Goal: Task Accomplishment & Management: Complete application form

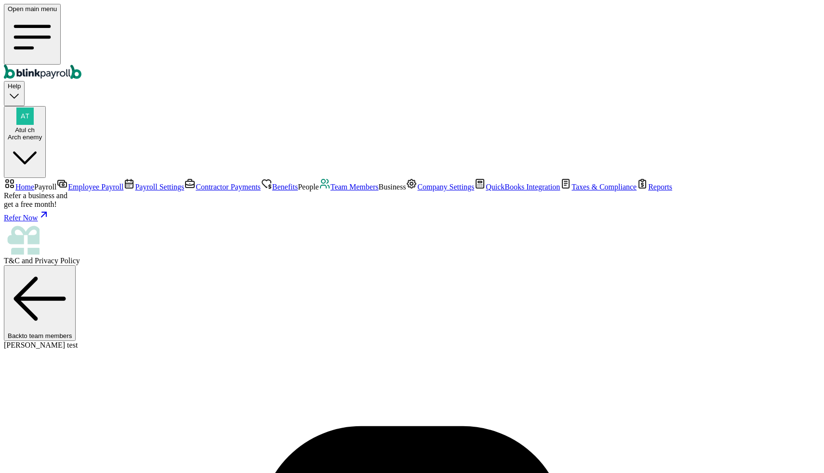
select select "[STREET_ADDRESS][US_STATE]"
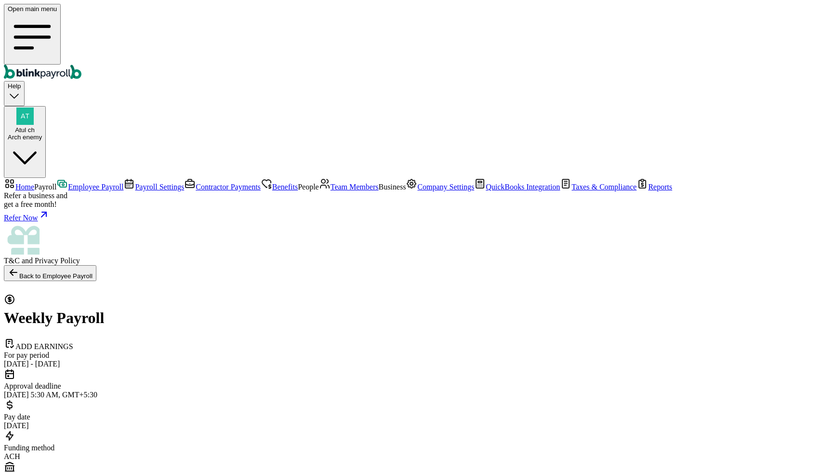
click at [331, 191] on span "Team Members" at bounding box center [355, 187] width 48 height 8
click at [261, 183] on link "Benefits" at bounding box center [279, 187] width 37 height 8
click at [331, 191] on span "Team Members" at bounding box center [355, 187] width 48 height 8
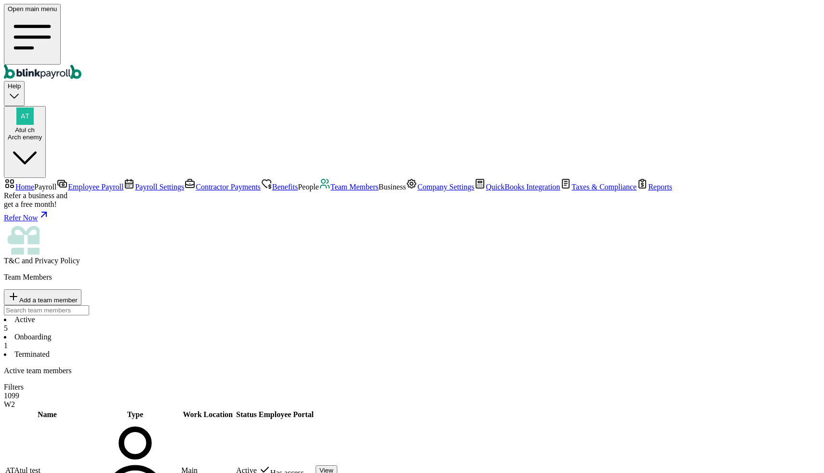
click at [225, 333] on li "Onboarding 1" at bounding box center [412, 341] width 817 height 17
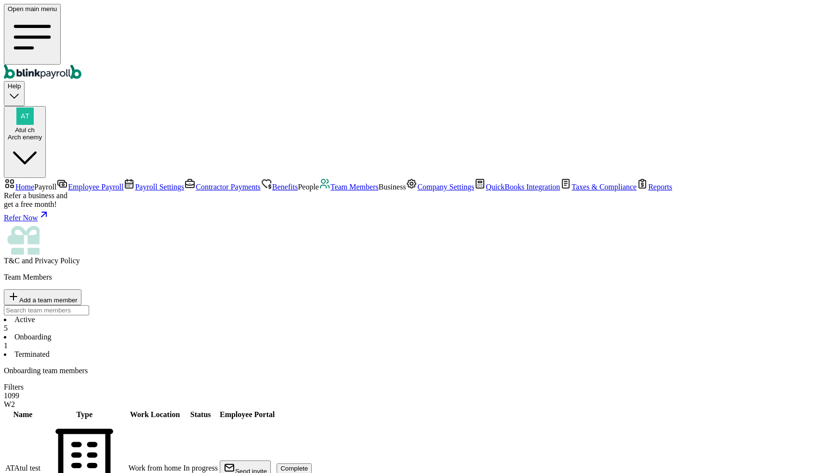
click at [81, 289] on button "Add a team member" at bounding box center [43, 297] width 78 height 16
select select "employee"
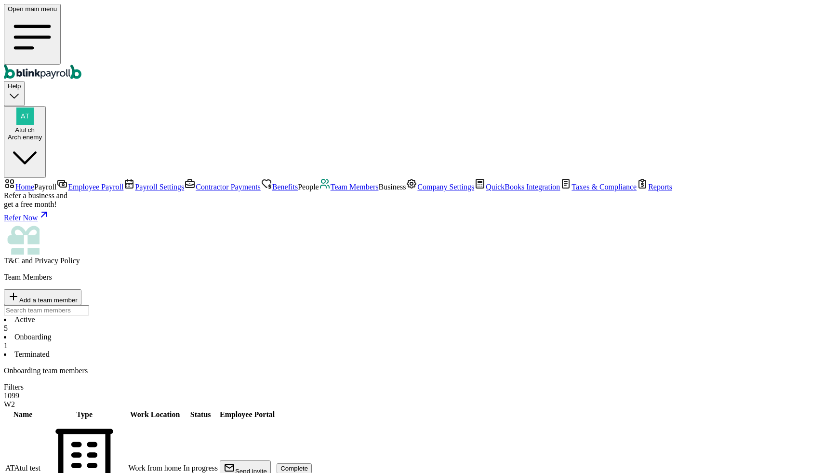
type input "Test"
type input "link"
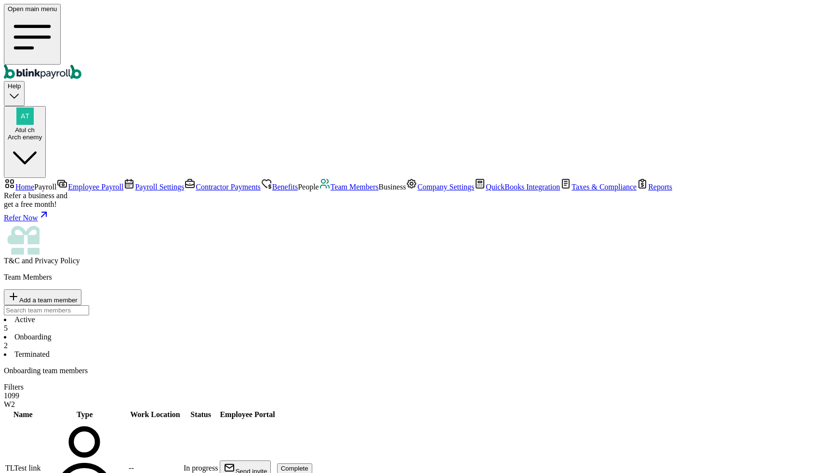
click at [309, 465] on span "Complete" at bounding box center [294, 468] width 27 height 7
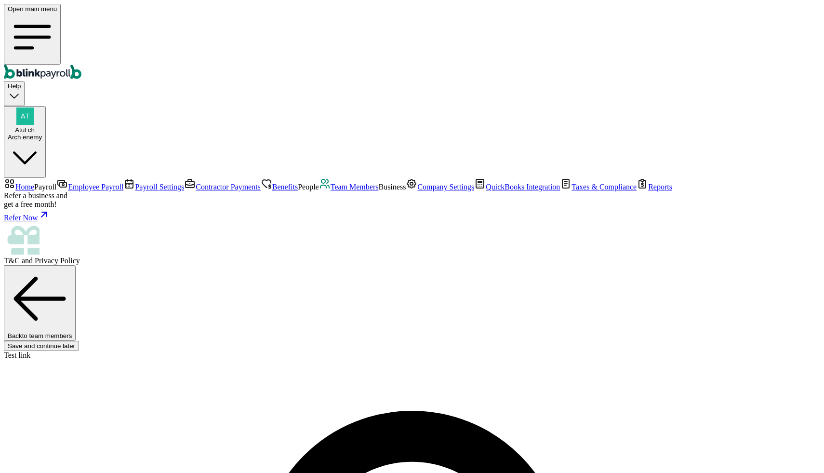
type input "Test"
type input "link"
type input "testlink@aa.cc"
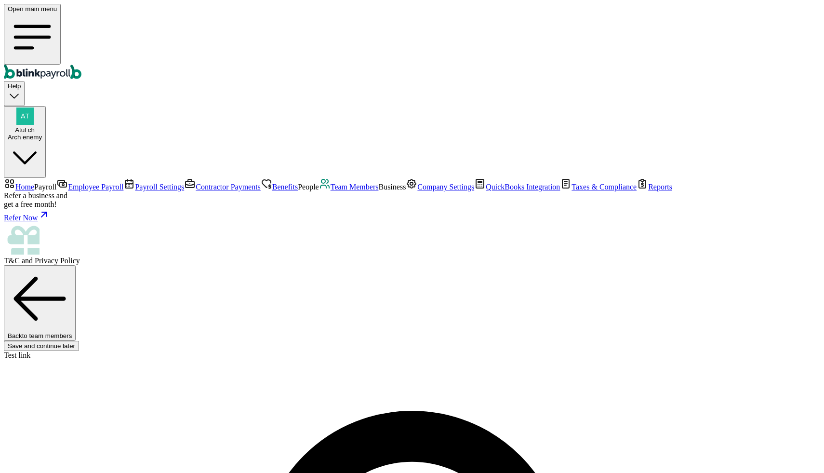
type input "ba"
select select "5 Indiana Ave"
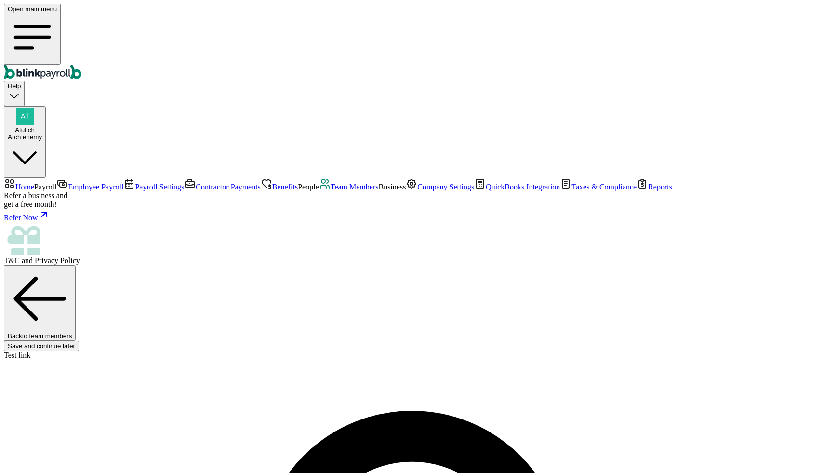
radio input "true"
select select "Works from home"
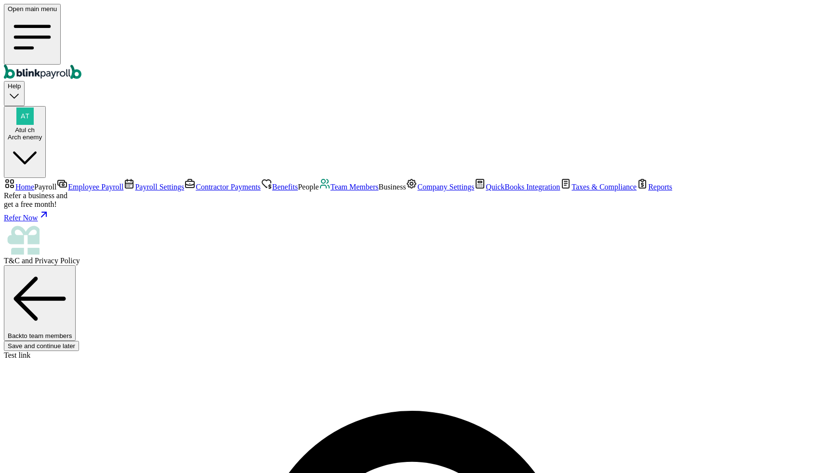
type input "1"
type input "1.50"
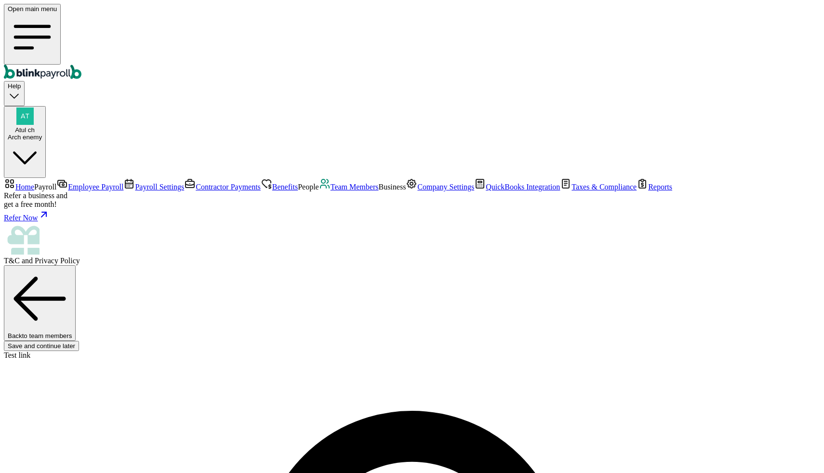
type input "11"
type input "16.50"
type input "11"
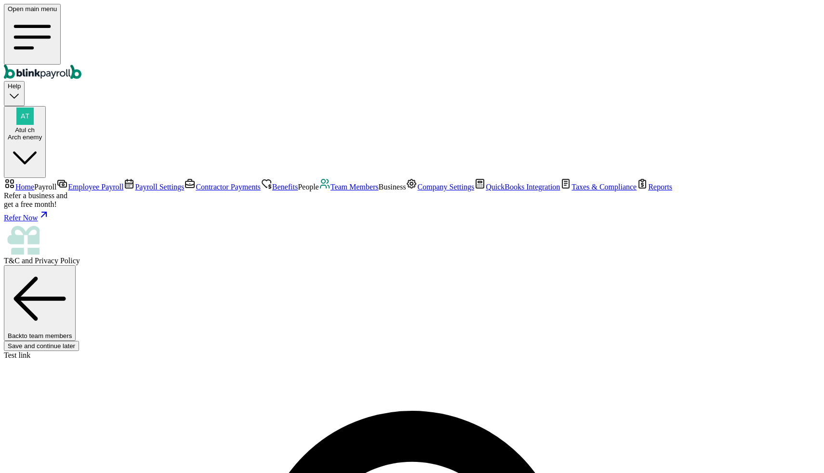
radio input "true"
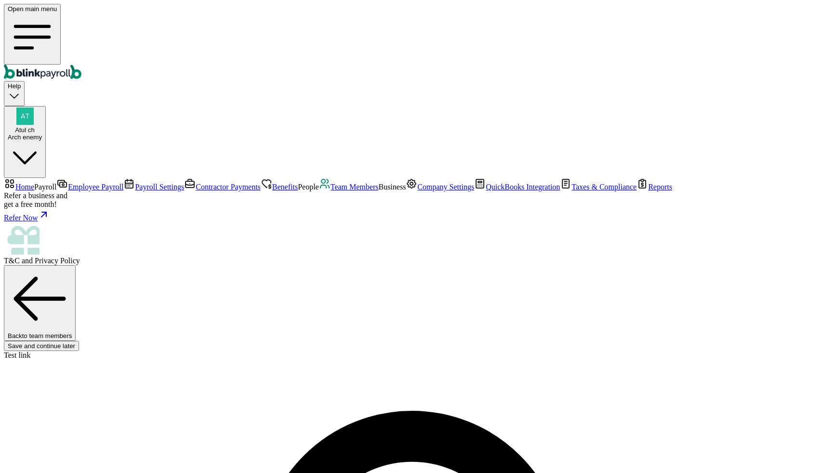
type input "[DATE]"
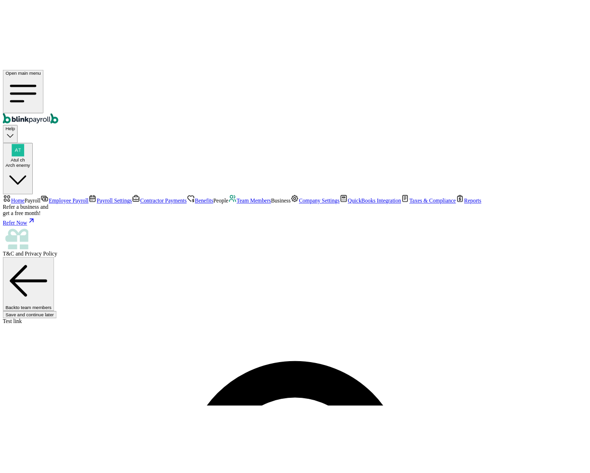
scroll to position [102, 0]
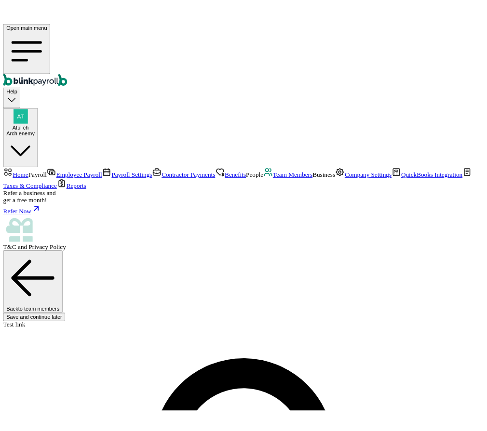
scroll to position [114, 0]
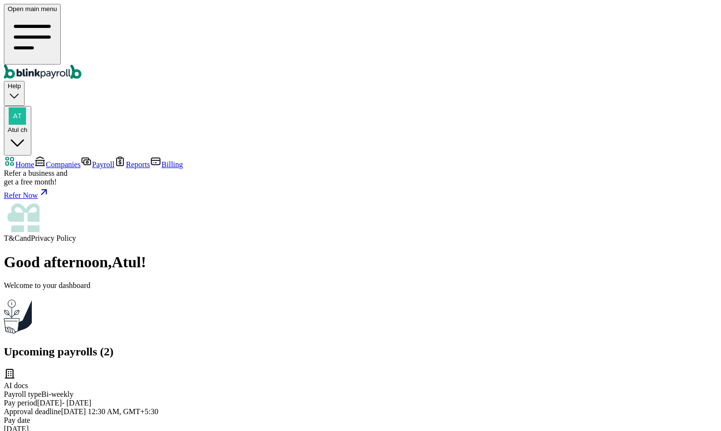
click at [52, 161] on link "Companies" at bounding box center [57, 165] width 46 height 8
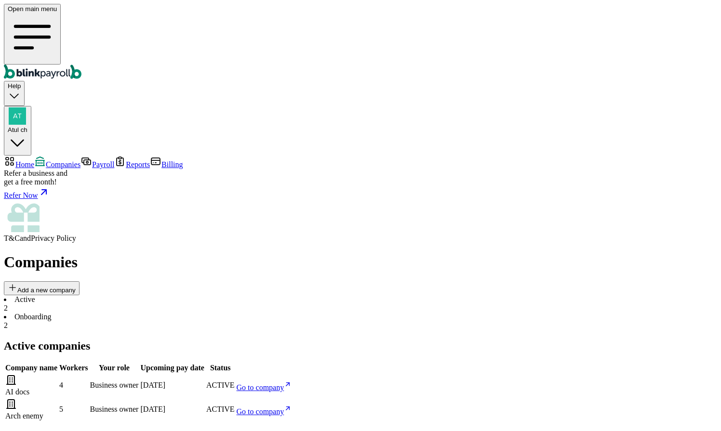
click at [284, 408] on span "Go to company" at bounding box center [261, 412] width 48 height 8
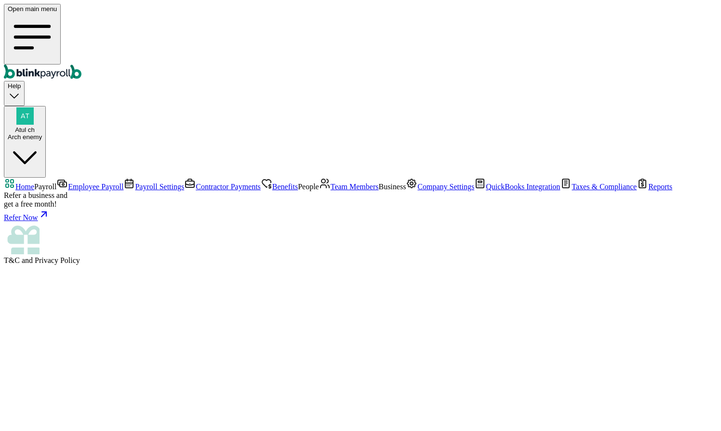
click at [319, 191] on link "Team Members" at bounding box center [349, 187] width 60 height 8
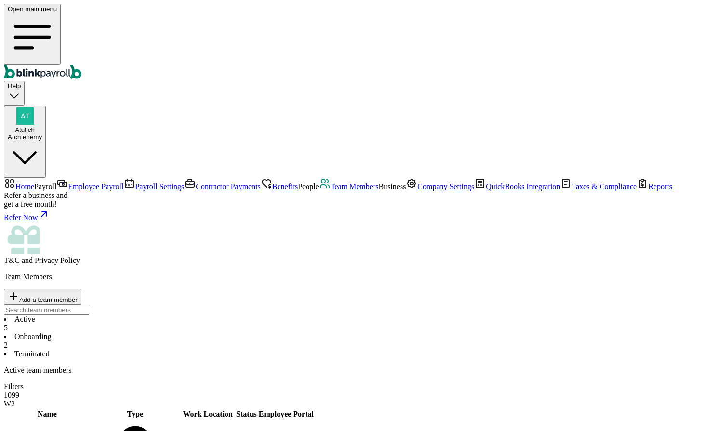
click at [219, 333] on li "Onboarding 2" at bounding box center [361, 341] width 714 height 17
click at [78, 296] on span "Add a team member" at bounding box center [48, 299] width 58 height 7
select select "employee"
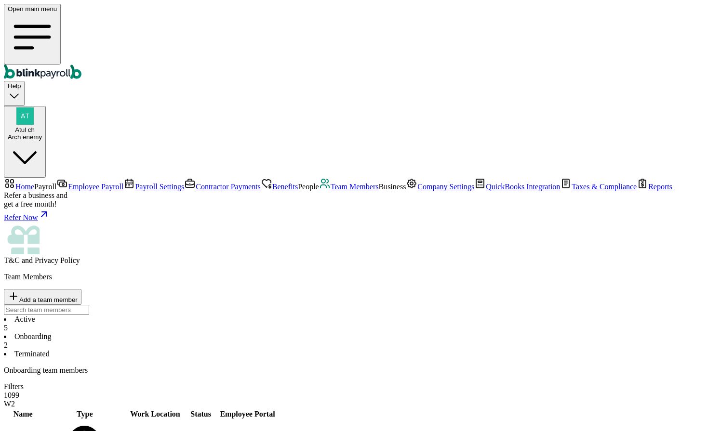
type input "John"
type input "Cena"
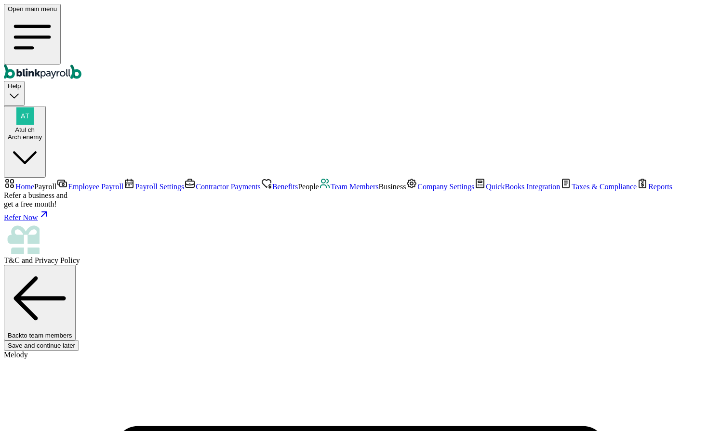
scroll to position [114, 0]
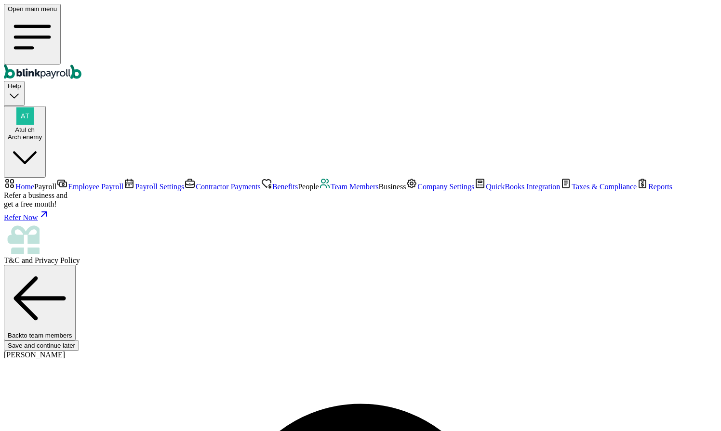
type input "john@cena.cc"
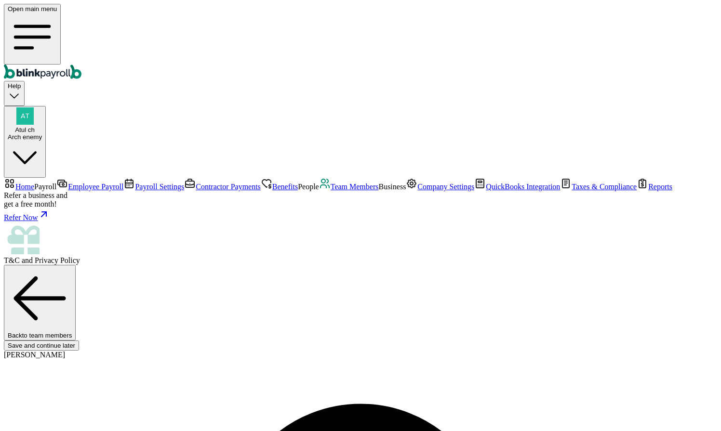
type input "BA"
type input "09/01/2025"
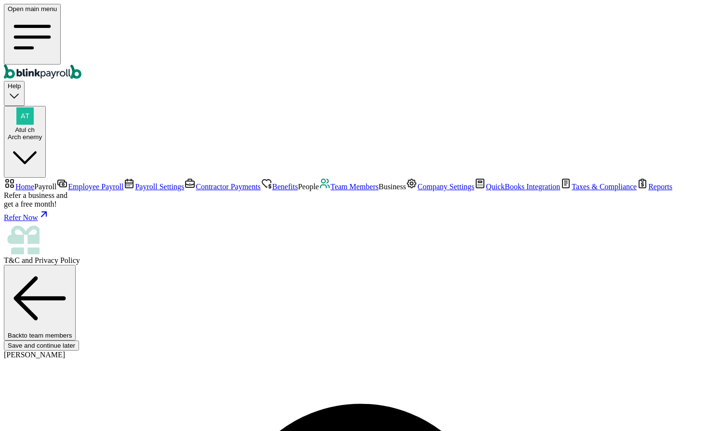
select select "Works from home"
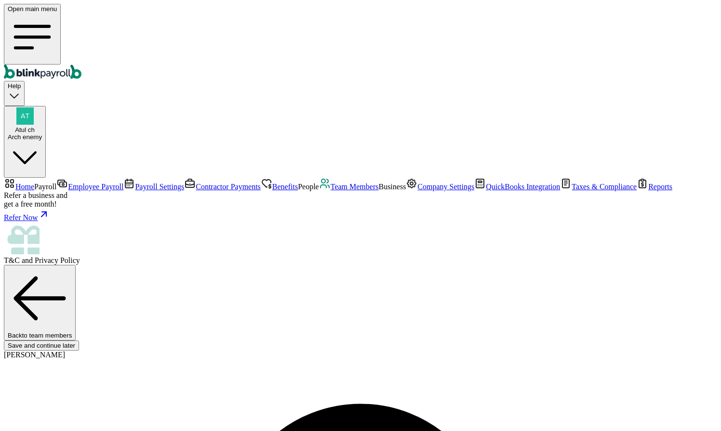
radio input "true"
type input "1"
type input "1.50"
type input "11"
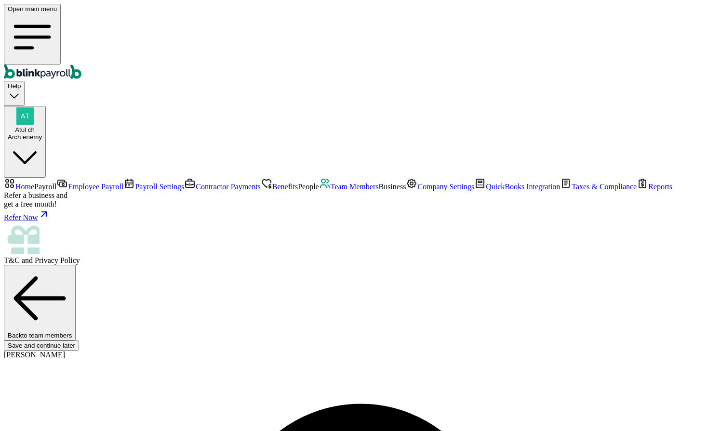
type input "16.50"
type input "11"
drag, startPoint x: 266, startPoint y: 347, endPoint x: 266, endPoint y: 354, distance: 6.7
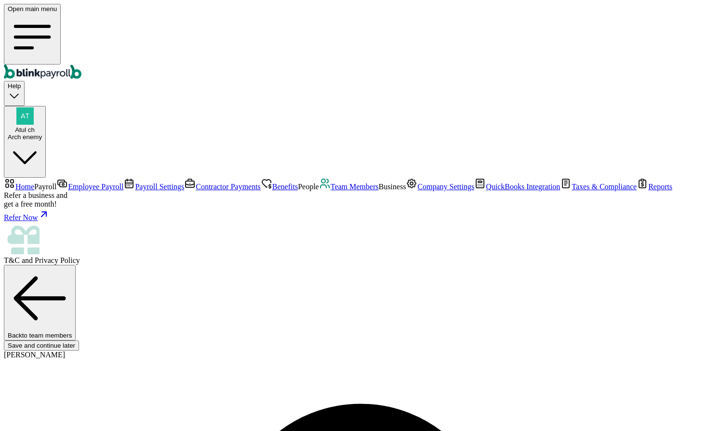
radio input "true"
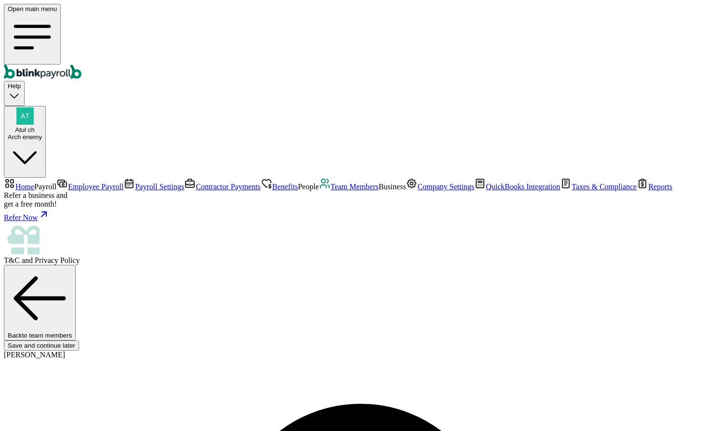
type input "234-23-4234"
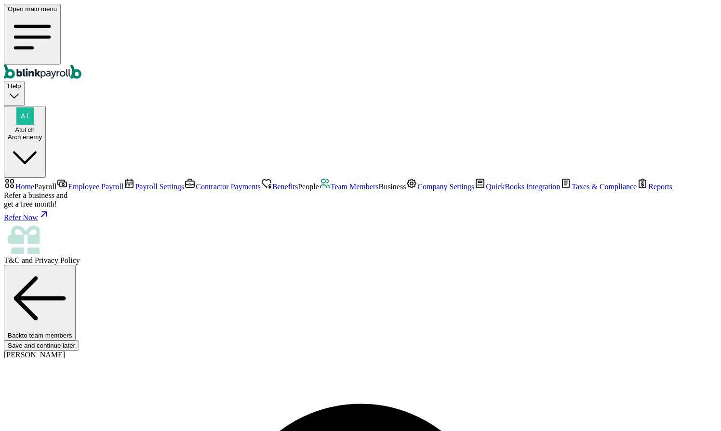
type input "09/01/2025"
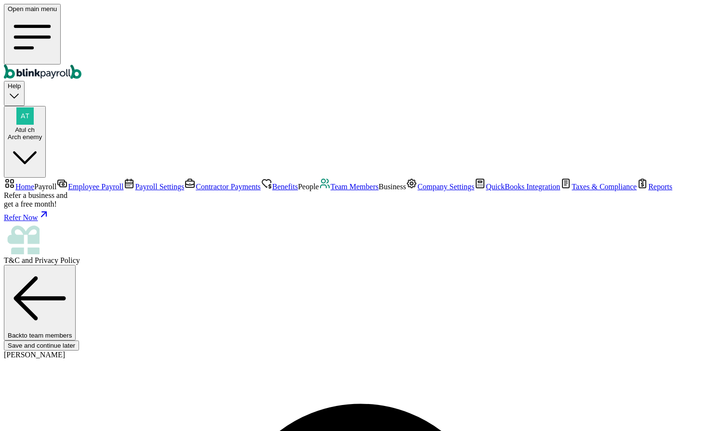
type input "5 Texas a and M Univ"
type input "College Station"
type input "TX"
type input "77843"
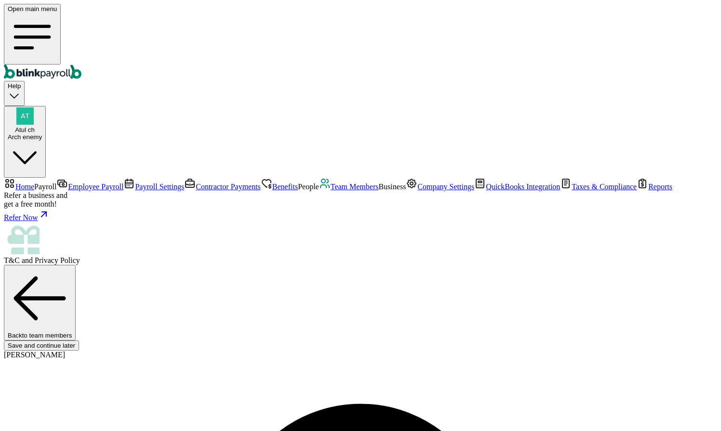
type input "09/09/2005"
type input "234-23-4435"
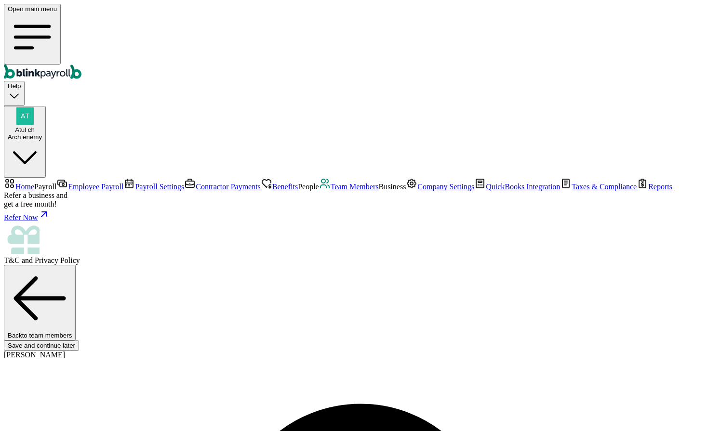
radio input "true"
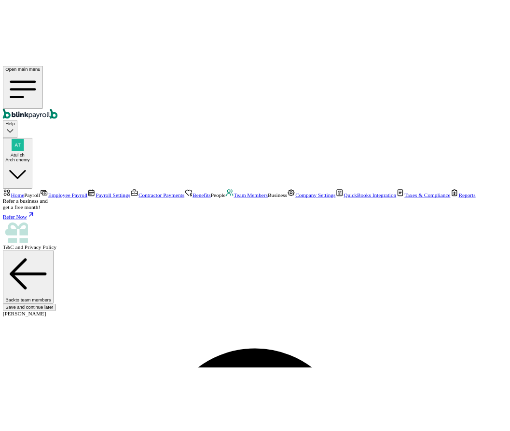
scroll to position [0, 0]
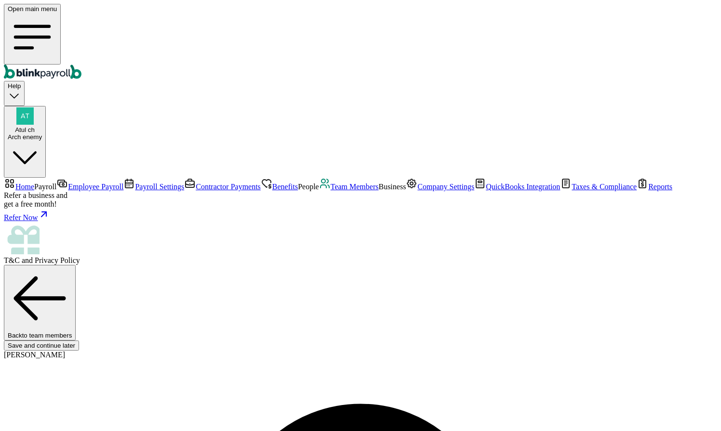
radio input "true"
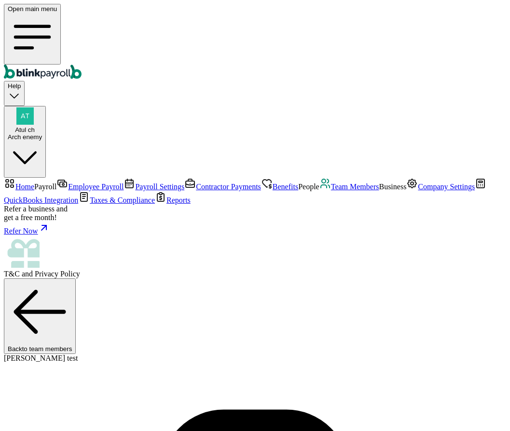
drag, startPoint x: 334, startPoint y: 287, endPoint x: 380, endPoint y: 287, distance: 46.3
copy span "con@con.cc"
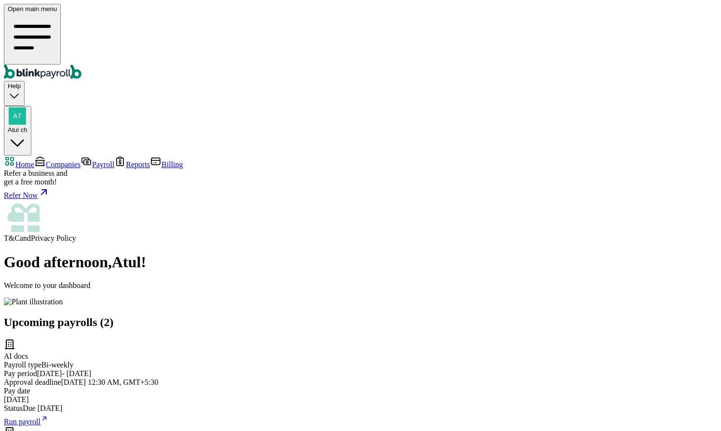
click at [56, 161] on link "Companies" at bounding box center [57, 165] width 46 height 8
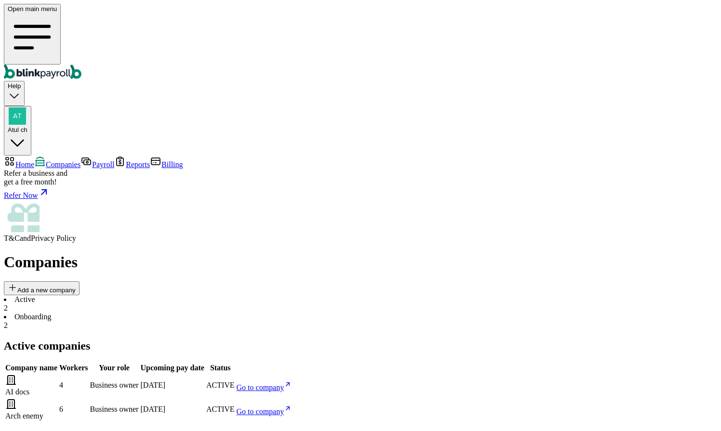
click at [220, 313] on li "Onboarding 2" at bounding box center [361, 321] width 714 height 17
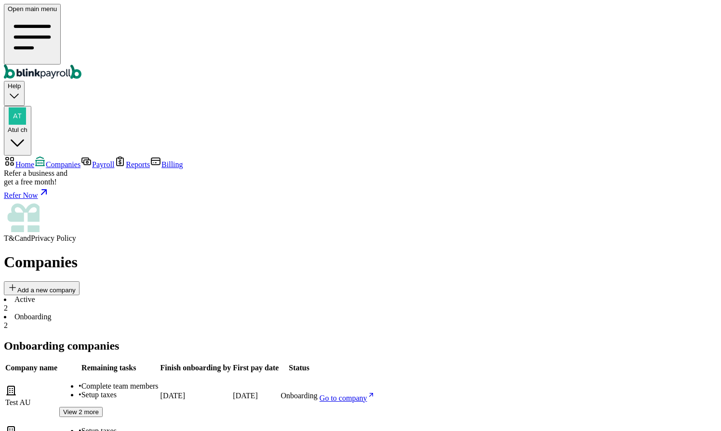
click at [367, 431] on span "Go to company" at bounding box center [344, 439] width 48 height 8
click at [76, 287] on span "Add a new company" at bounding box center [46, 290] width 58 height 7
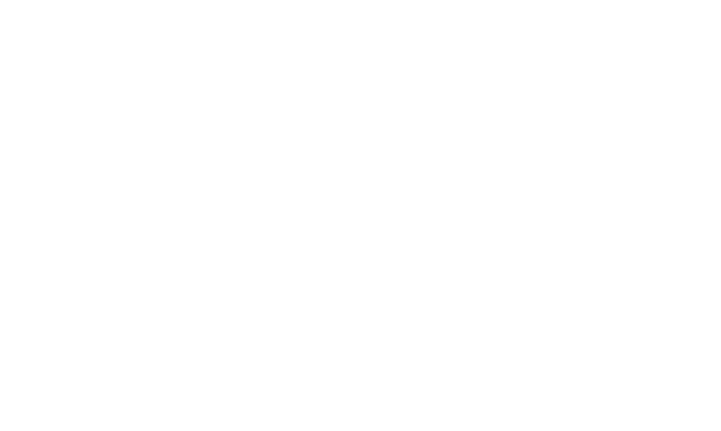
select select "Sole proprietorship"
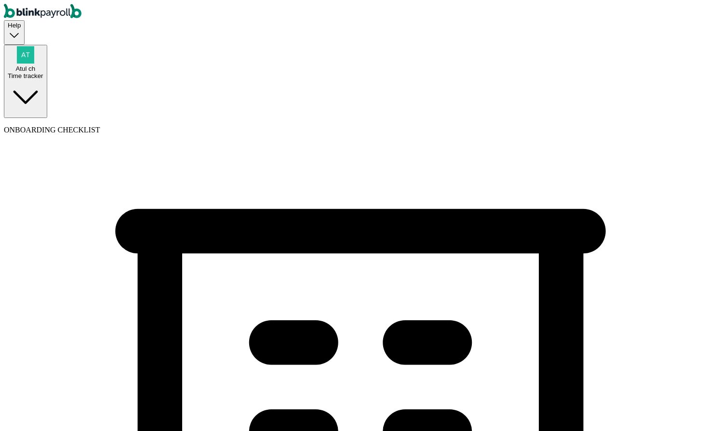
select select "Auto or Machine Sales"
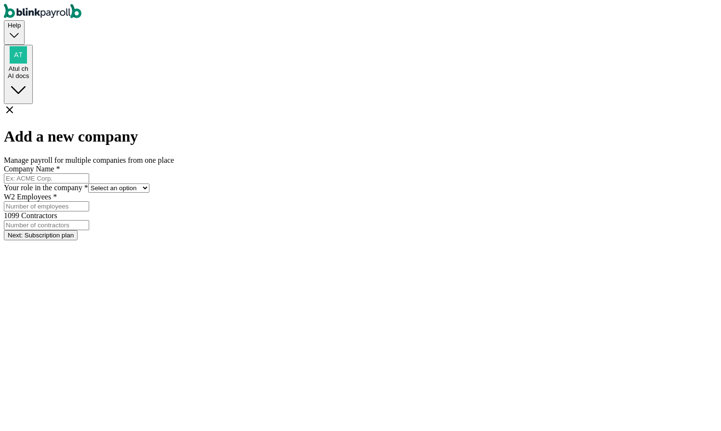
click at [89, 174] on input "Company Name *" at bounding box center [46, 179] width 85 height 10
type input "Contractor only"
click at [149, 184] on select "Select an option Business owner HR CPA / Accountant Other" at bounding box center [118, 188] width 61 height 9
select select "owner"
click at [149, 184] on select "Select an option Business owner HR CPA / Accountant Other" at bounding box center [118, 188] width 61 height 9
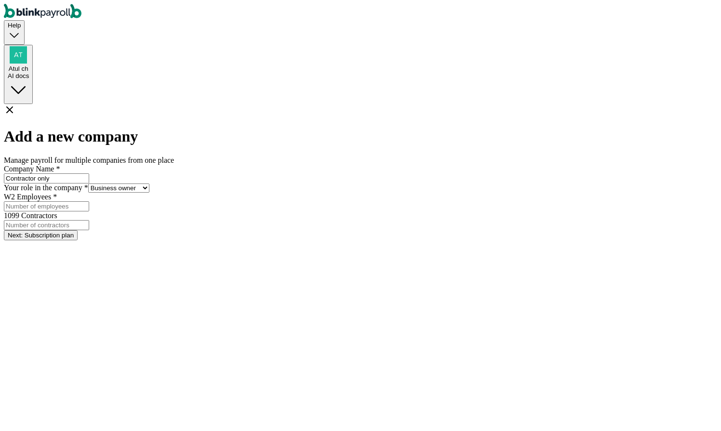
click at [89, 211] on input "W2 Employees *" at bounding box center [46, 207] width 85 height 10
click at [89, 220] on input "1099 Contractors" at bounding box center [46, 225] width 85 height 10
type input "2"
click at [78, 241] on button "Next: Subscription plan" at bounding box center [41, 235] width 74 height 10
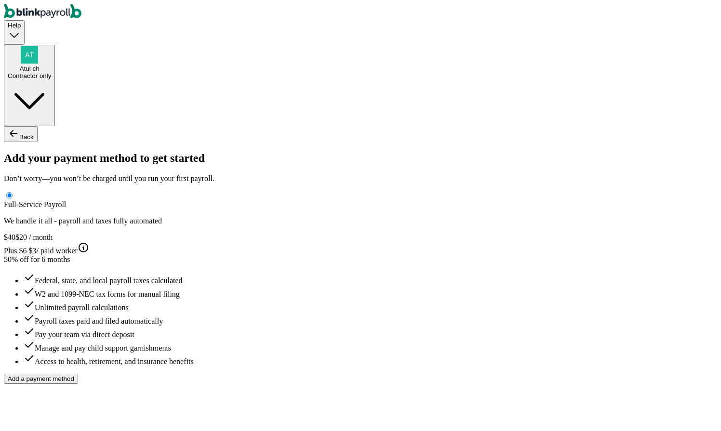
type input "Atul"
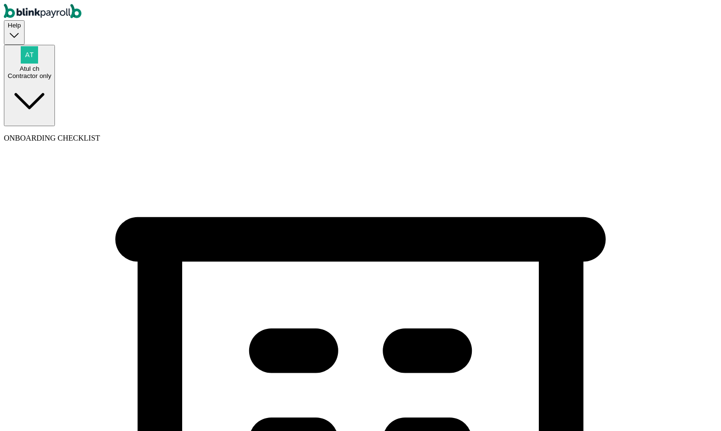
type input "(700) 980-0190"
select select "Sole proprietorship"
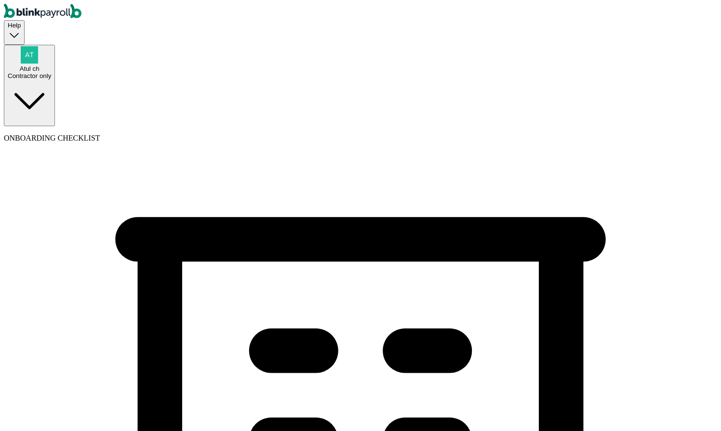
select select "Auto or Machine Repair"
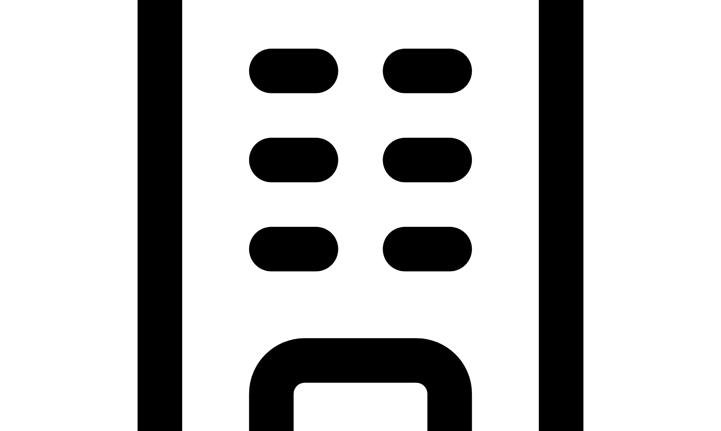
scroll to position [299, 0]
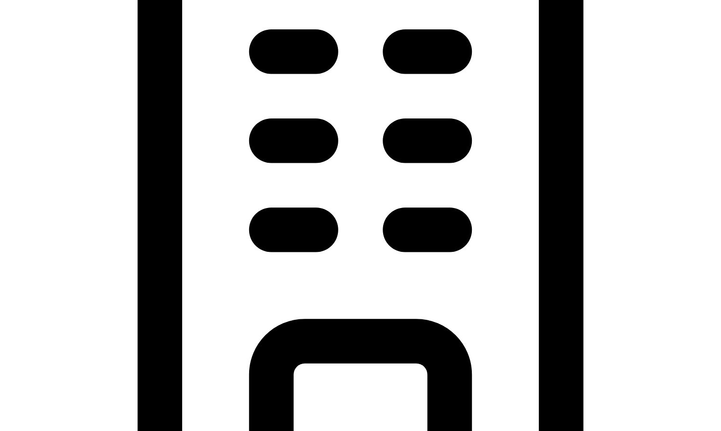
type input "09/18/2025"
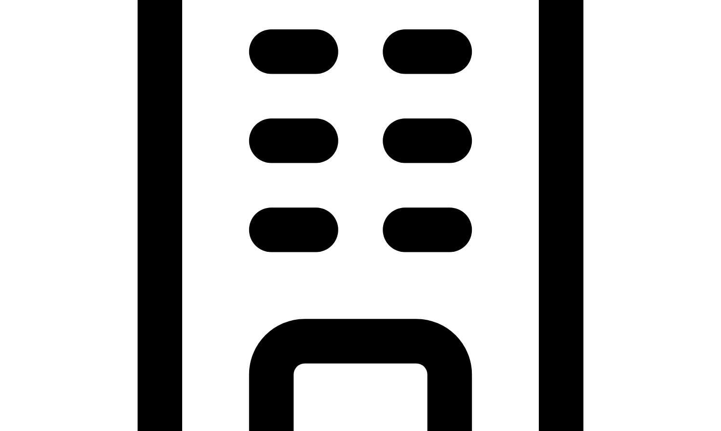
type input "5"
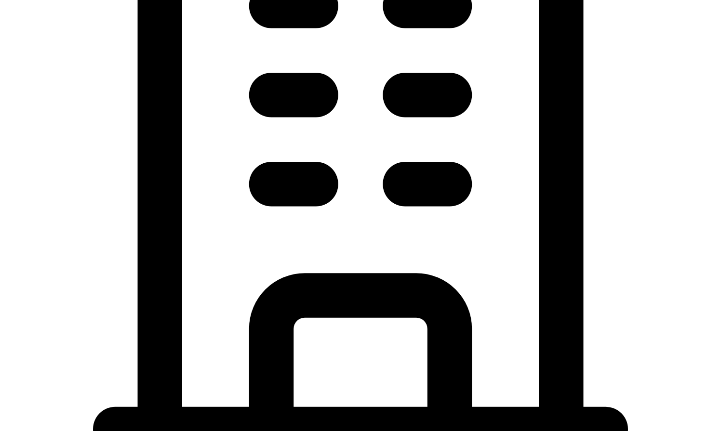
scroll to position [373, 0]
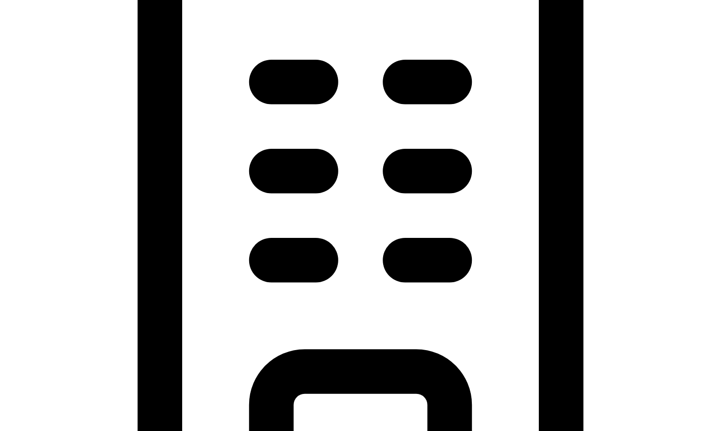
scroll to position [270, 0]
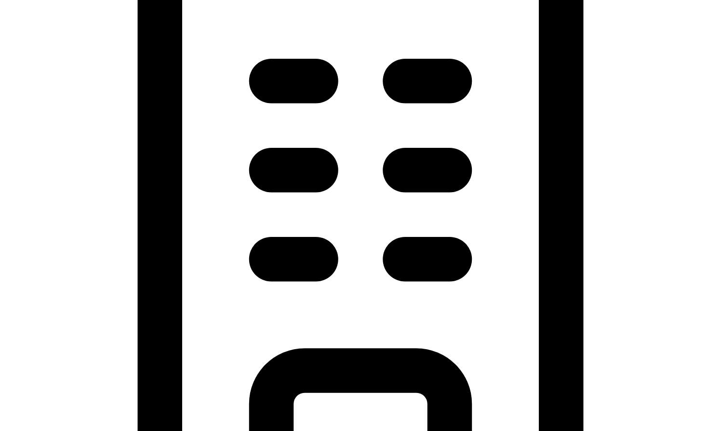
type input "2 California Ave"
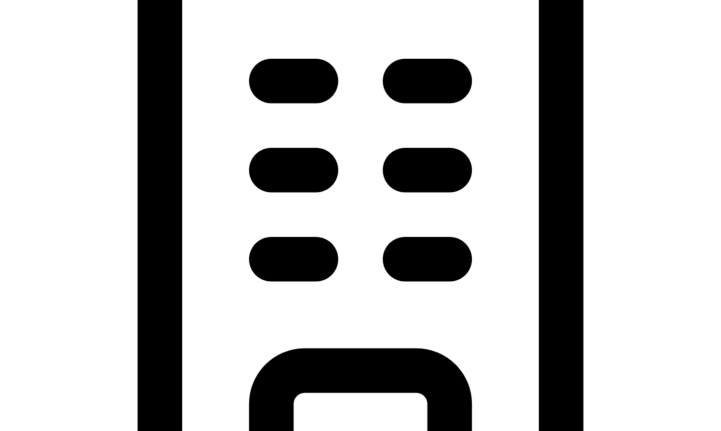
type input "# A"
type input "San Rafael"
type input "CA"
type input "94901"
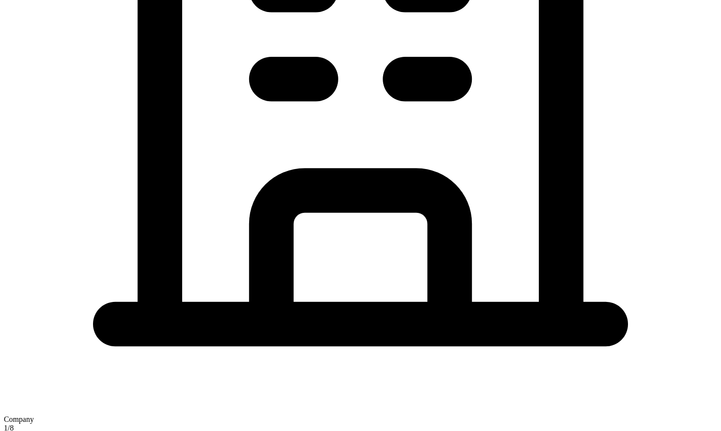
scroll to position [462, 0]
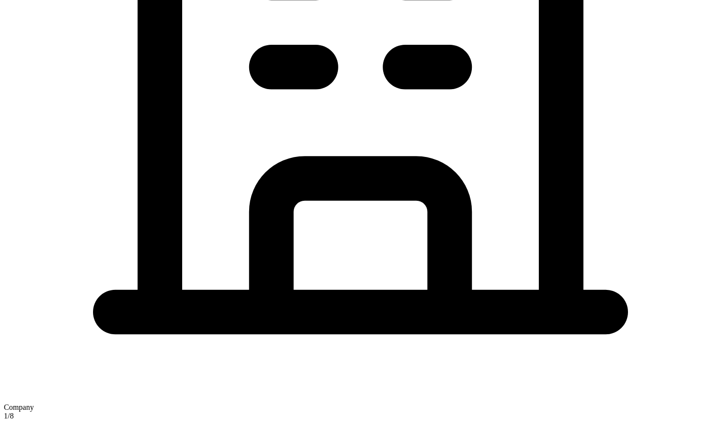
type input "main"
checkbox input "true"
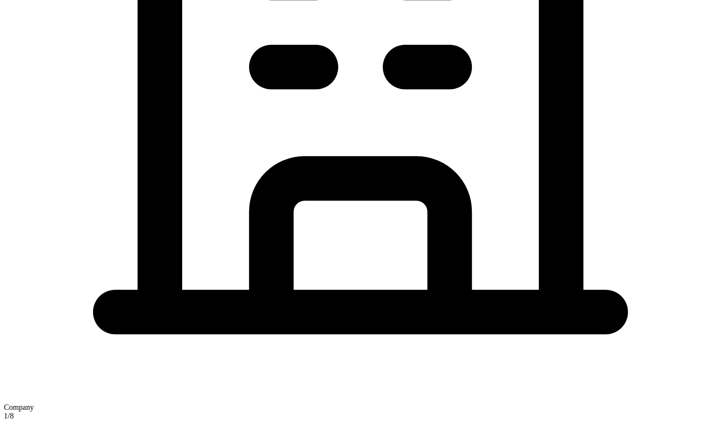
type input "2 California Ave"
type input "# A"
type input "San Rafael"
type input "CA"
type input "94901"
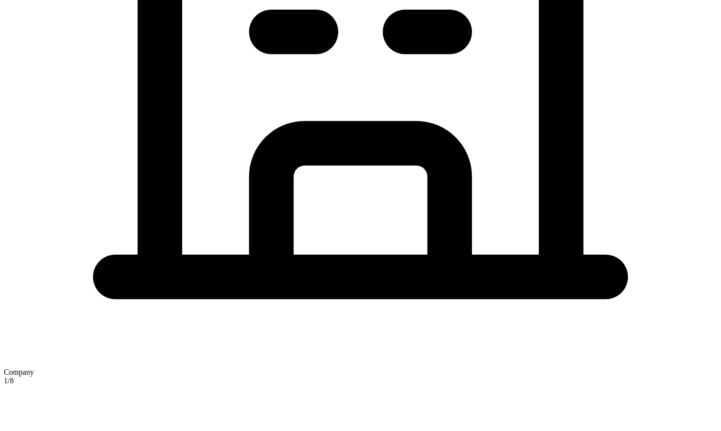
scroll to position [520, 0]
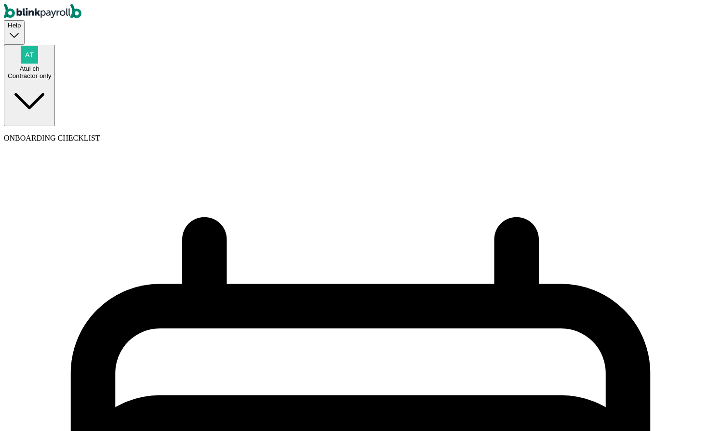
select select "biweekly"
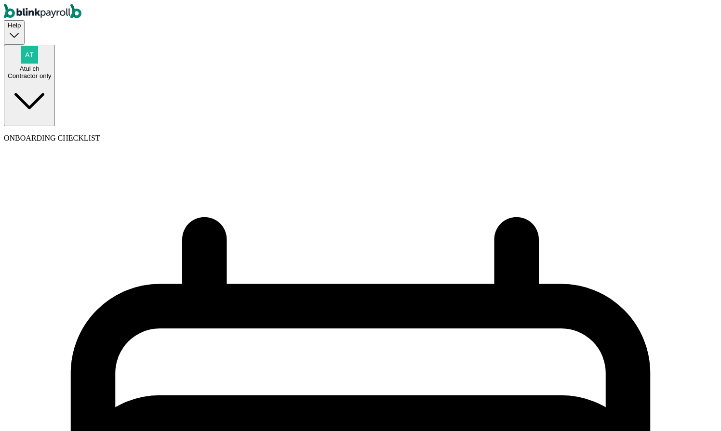
select select "Friday"
select select "09/19/2025"
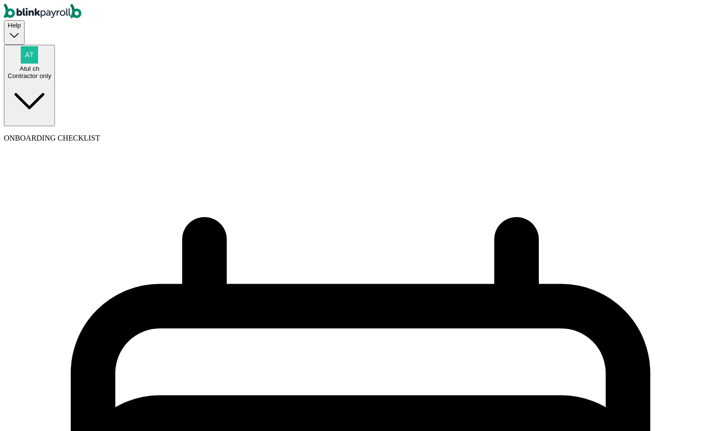
select select "Sat, Aug 30 - Fri, Sep 12"
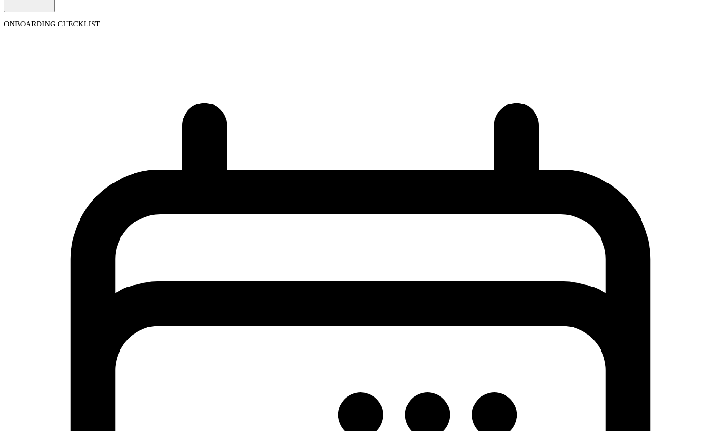
scroll to position [136, 0]
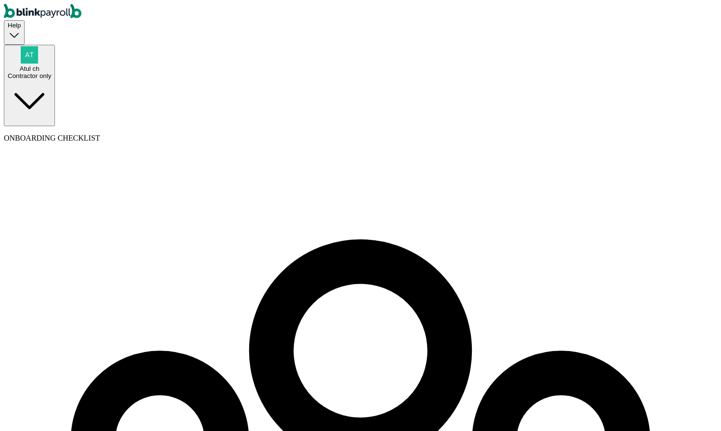
select select "contractor"
type input "Atul"
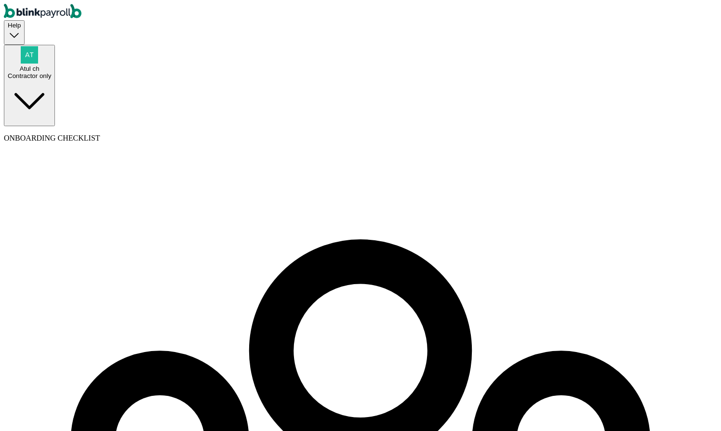
type input "test"
select select "businessVendor"
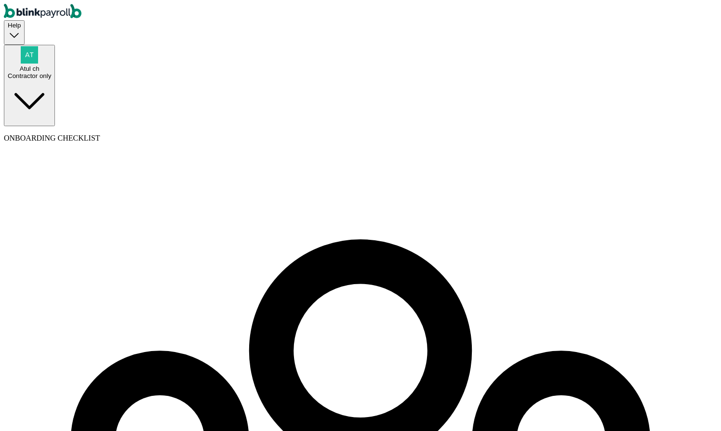
type input "Denim"
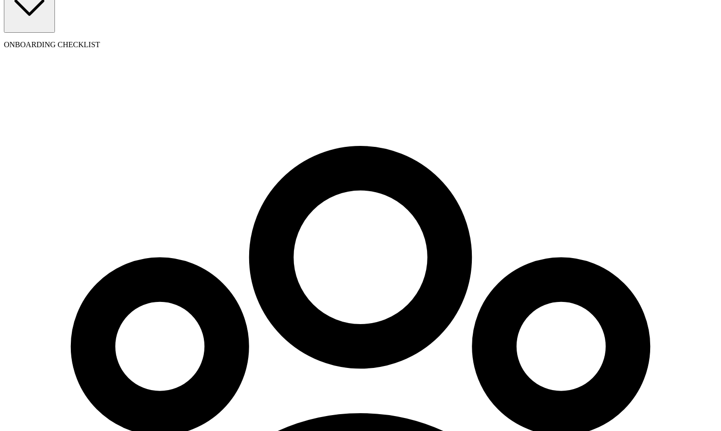
scroll to position [97, 0]
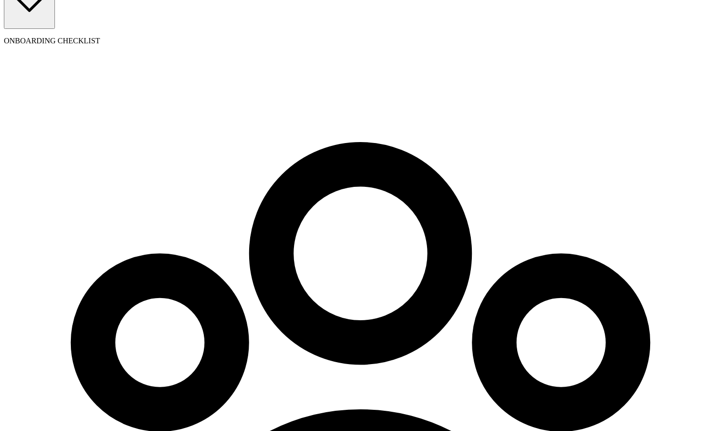
type input "a@aaa.ccc"
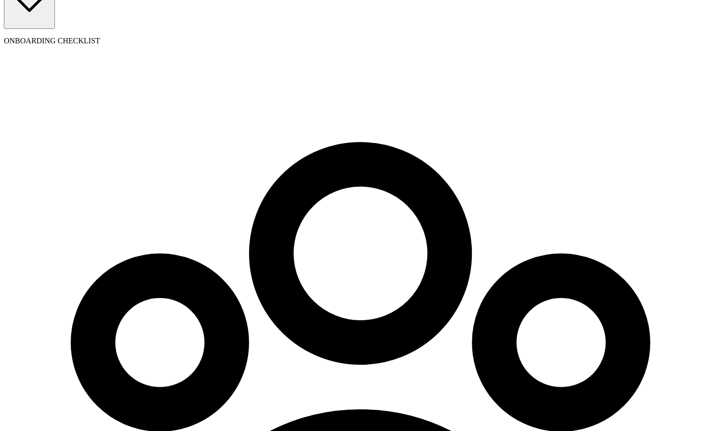
type input "09/09/1989"
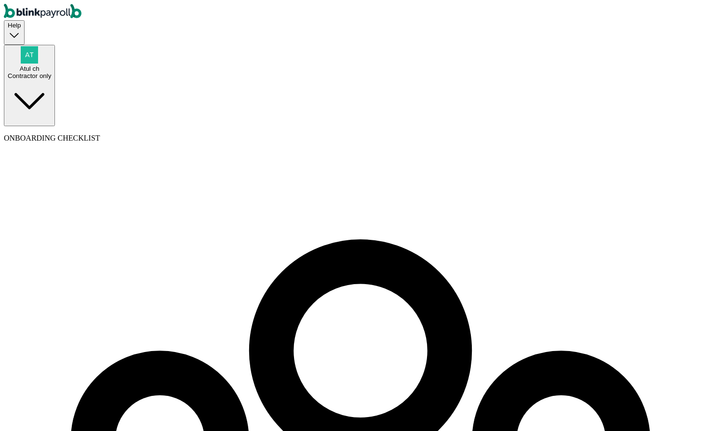
type input "5"
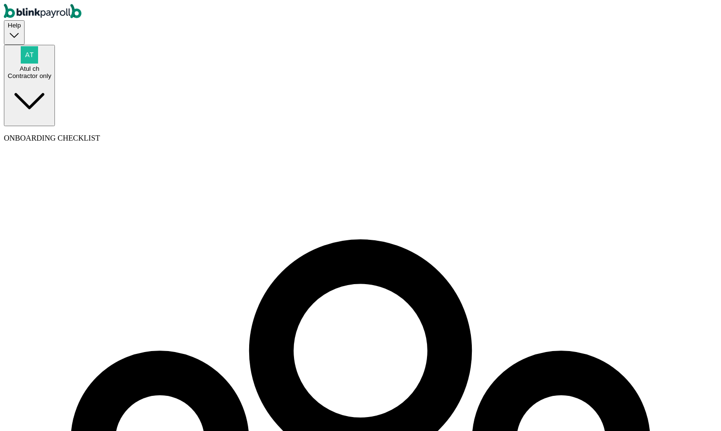
type input "5"
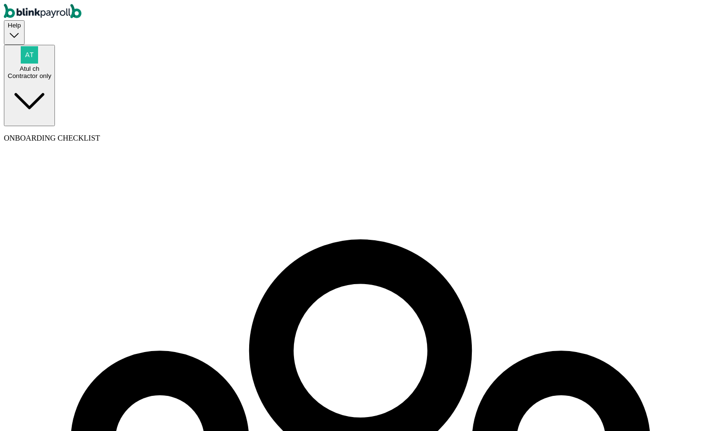
type input "33 1/2 14th St"
type input "Arcata"
type input "CA"
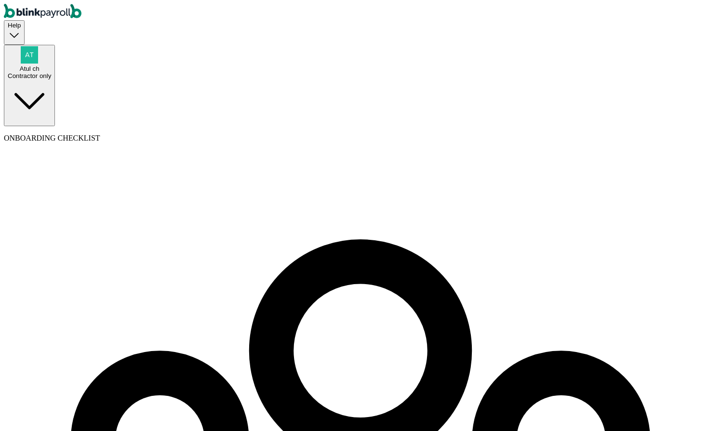
type input "95521"
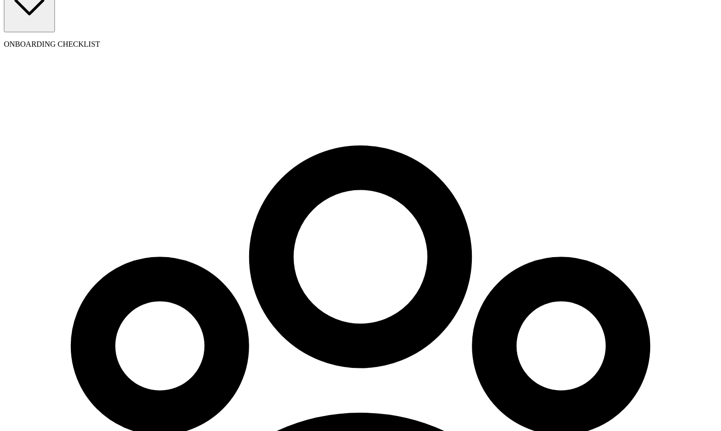
scroll to position [103, 0]
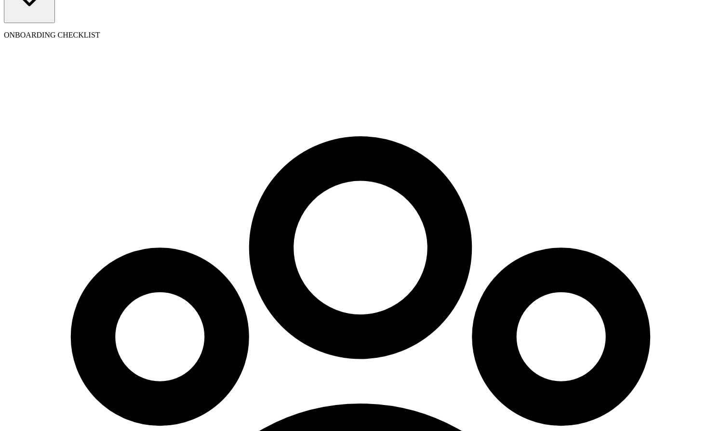
select select "Works from home"
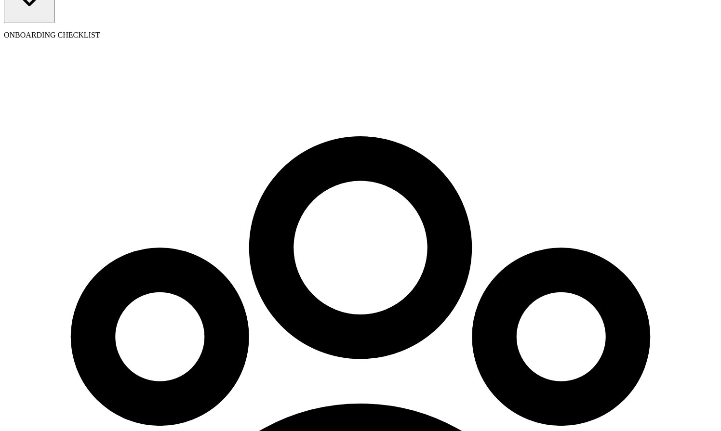
type input "09/01/2025"
type input "10"
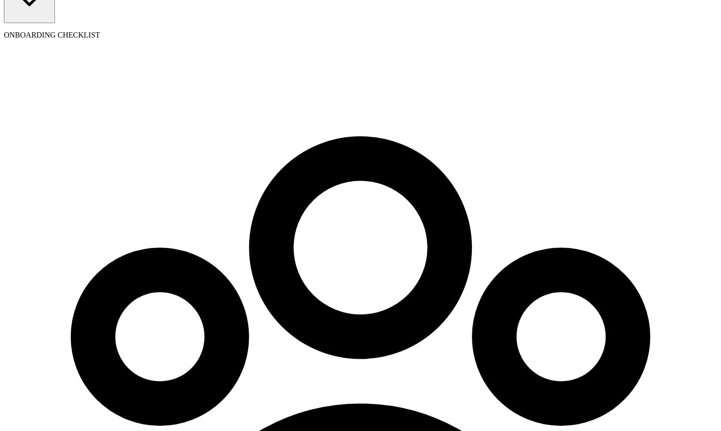
radio input "true"
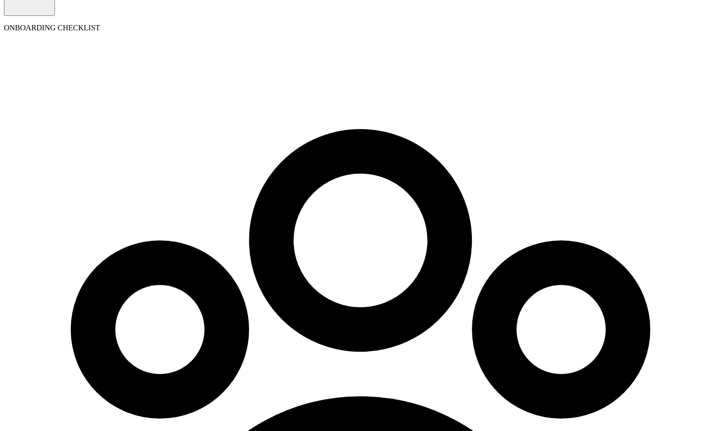
type input "676-57-6576"
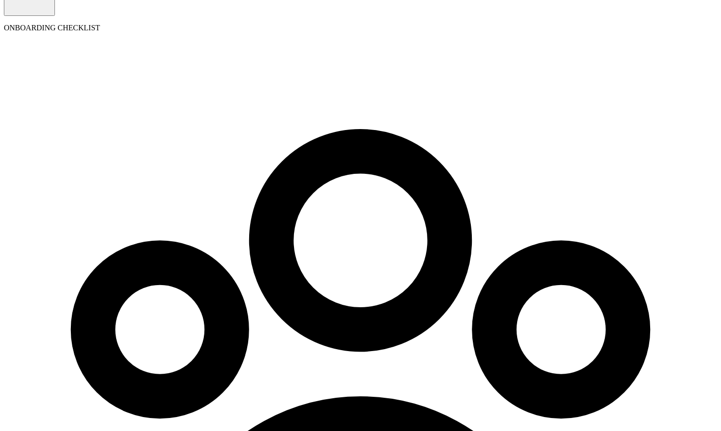
radio input "true"
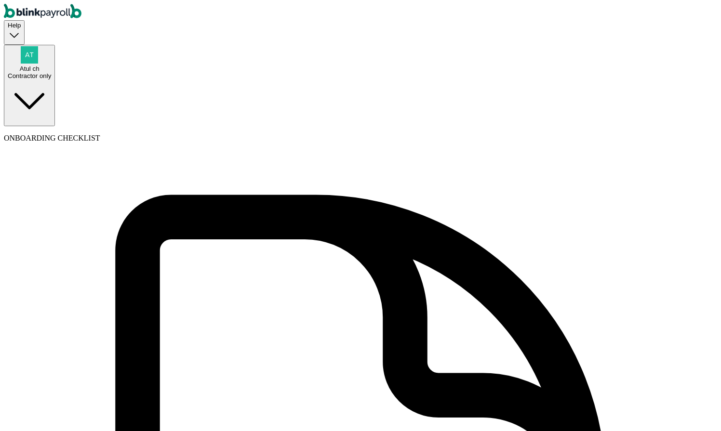
type input "Atul"
type input "test"
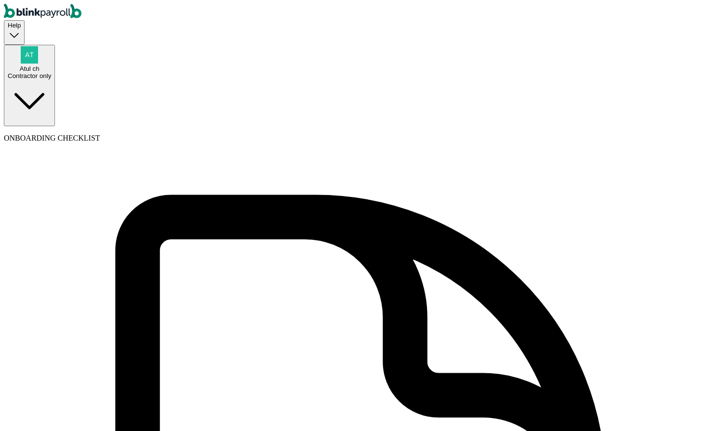
type input "ba"
type input "a@a.cc"
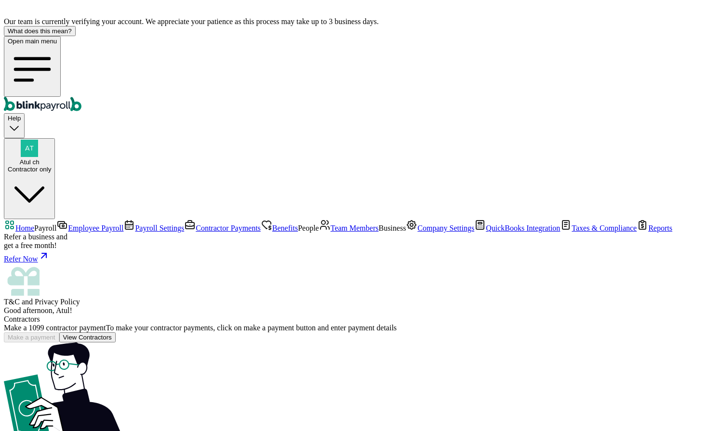
click at [406, 232] on link "Company Settings" at bounding box center [440, 228] width 68 height 8
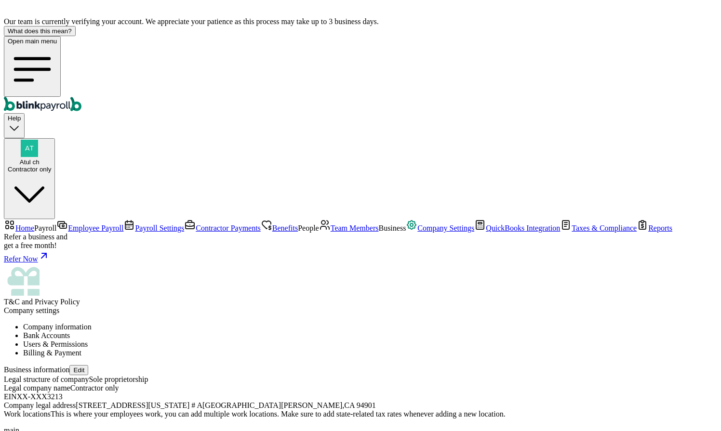
click at [88, 365] on button "Edit" at bounding box center [78, 370] width 19 height 10
select select "Sole proprietorship"
checkbox input "false"
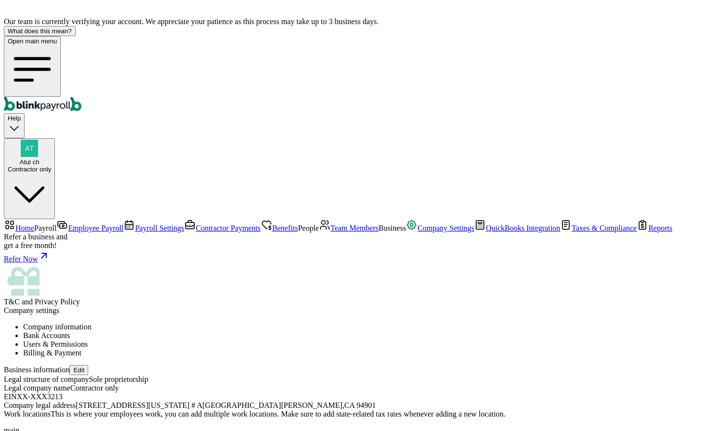
type input "Akon"
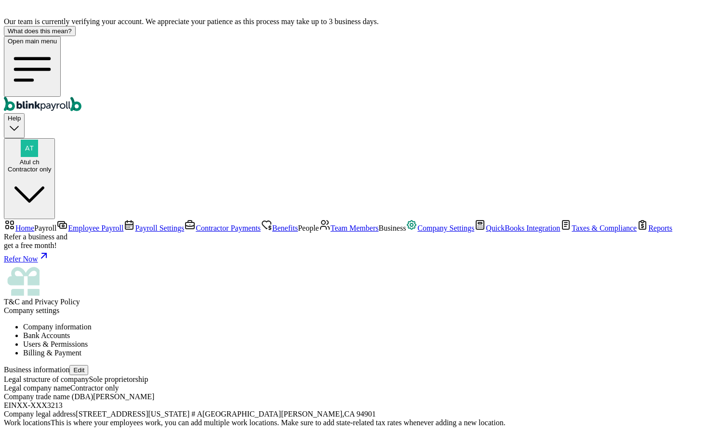
click at [34, 224] on span "Home" at bounding box center [24, 228] width 19 height 8
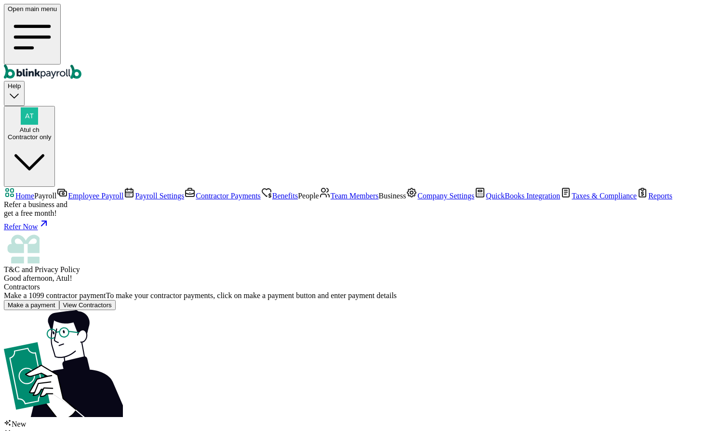
click at [68, 192] on span "Employee Payroll" at bounding box center [95, 196] width 55 height 8
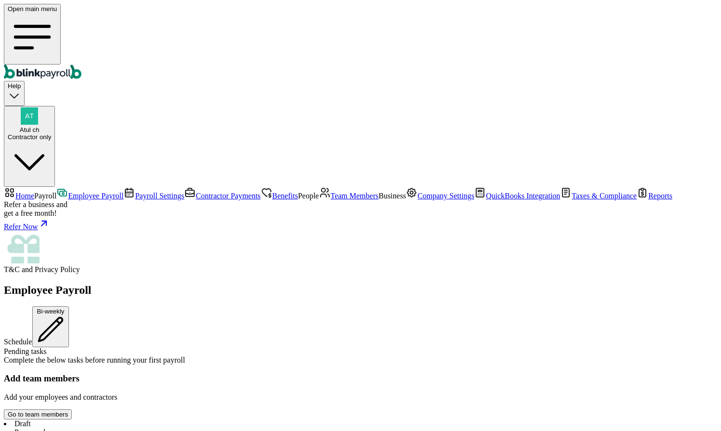
click at [135, 192] on span "Payroll Settings" at bounding box center [159, 196] width 49 height 8
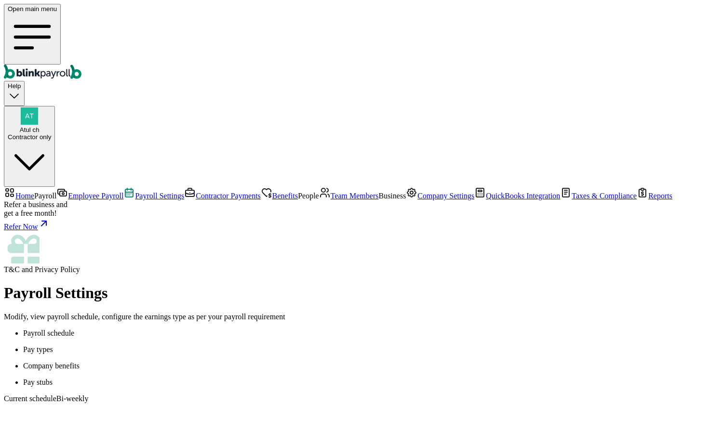
scroll to position [87, 0]
click at [184, 192] on link "Contractor Payments" at bounding box center [222, 196] width 77 height 8
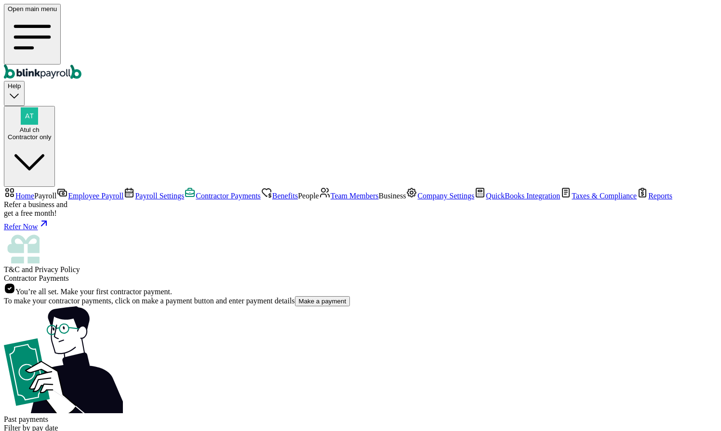
click at [34, 192] on link "Home" at bounding box center [19, 196] width 30 height 8
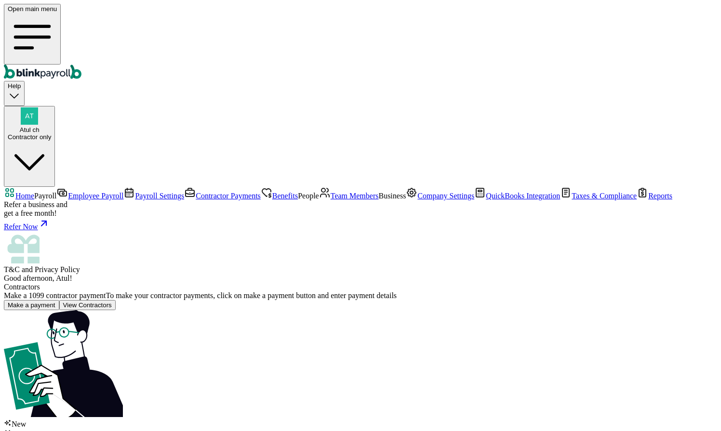
click at [51, 134] on div "Contractor only" at bounding box center [29, 137] width 43 height 7
drag, startPoint x: 692, startPoint y: 168, endPoint x: 710, endPoint y: 169, distance: 17.4
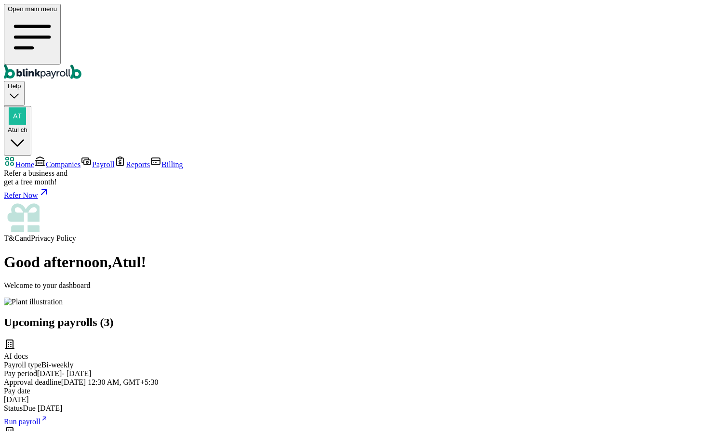
click at [46, 161] on span "Companies" at bounding box center [63, 165] width 35 height 8
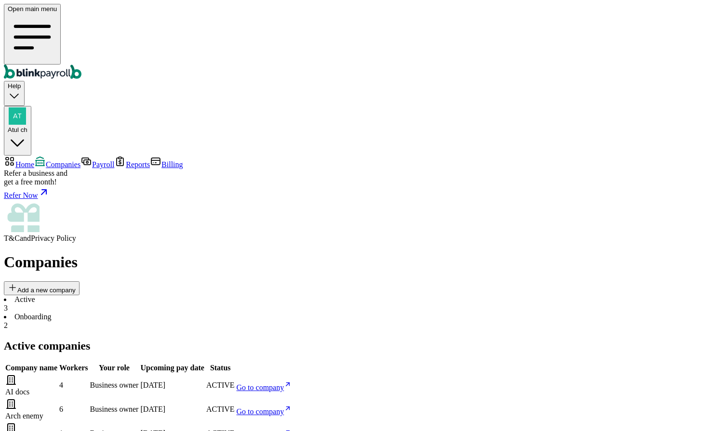
click at [76, 287] on span "Add a new company" at bounding box center [46, 290] width 58 height 7
click at [27, 126] on span "Atul ch" at bounding box center [18, 129] width 20 height 7
